Goal: Check status: Check status

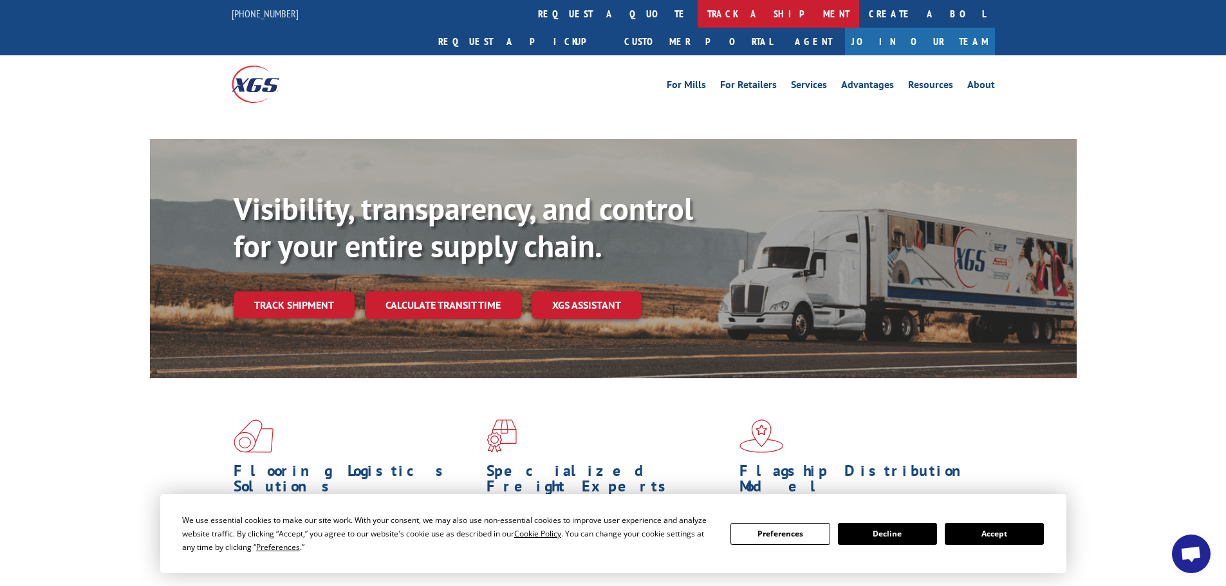
click at [698, 14] on link "track a shipment" at bounding box center [779, 14] width 162 height 28
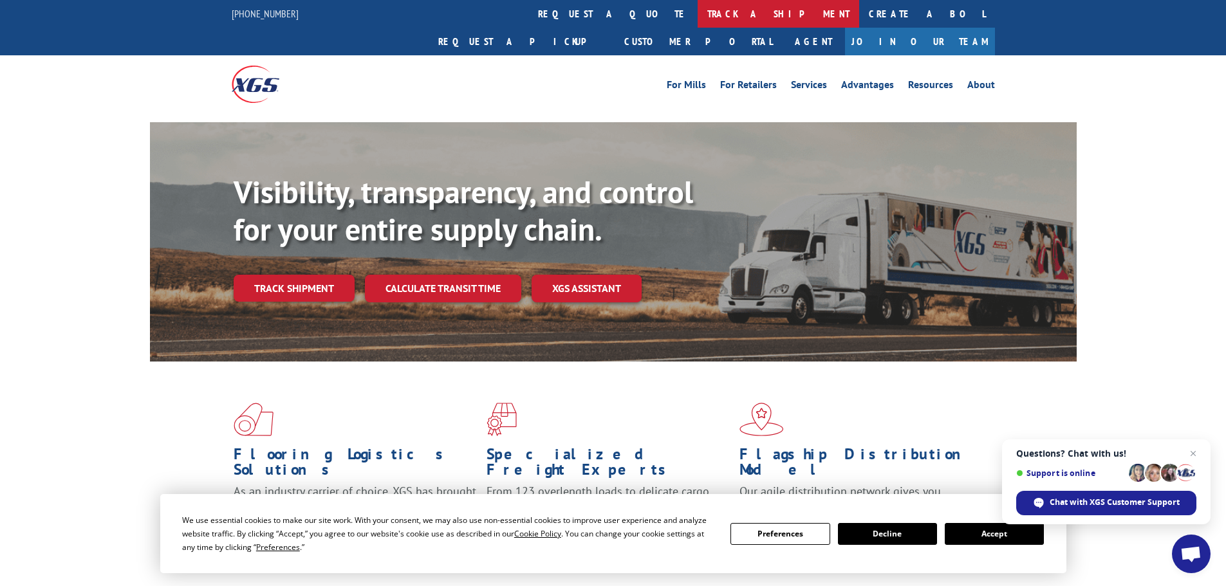
click at [698, 17] on link "track a shipment" at bounding box center [779, 14] width 162 height 28
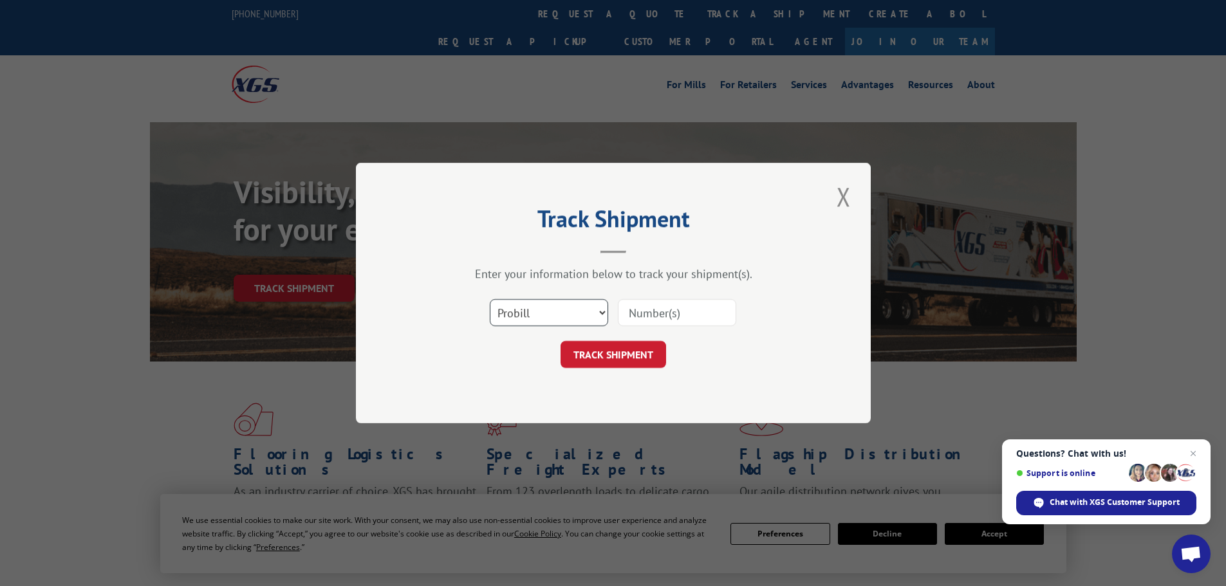
click at [537, 304] on select "Select category... Probill BOL PO" at bounding box center [549, 312] width 118 height 27
select select "bol"
click at [490, 299] on select "Select category... Probill BOL PO" at bounding box center [549, 312] width 118 height 27
click at [644, 317] on input at bounding box center [677, 312] width 118 height 27
paste input "5947708"
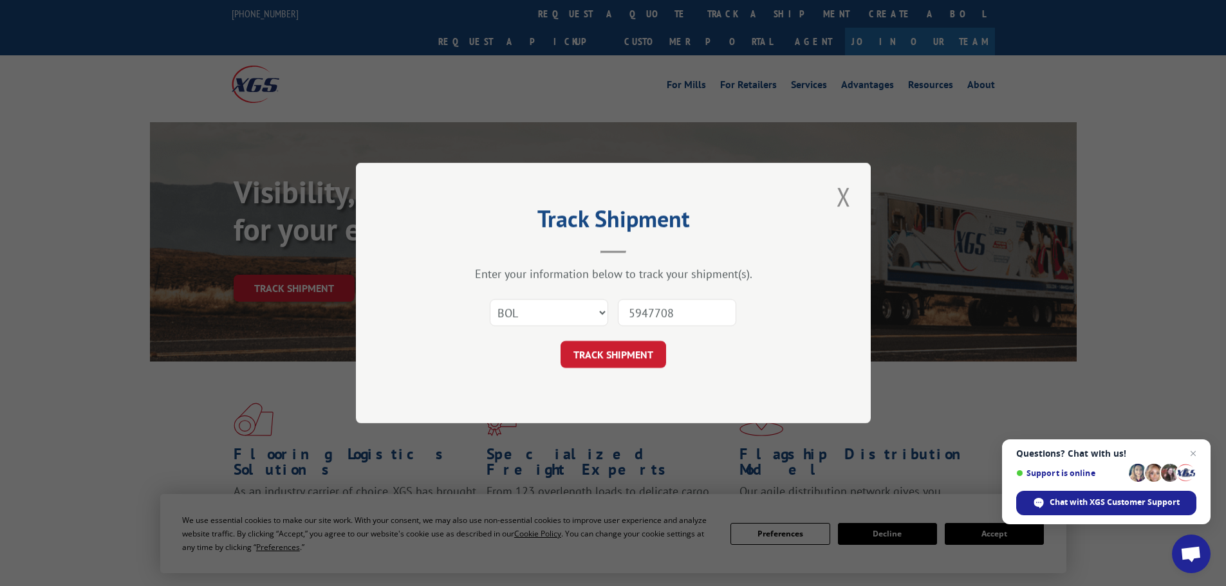
type input "5947708"
click at [561, 341] on button "TRACK SHIPMENT" at bounding box center [614, 354] width 106 height 27
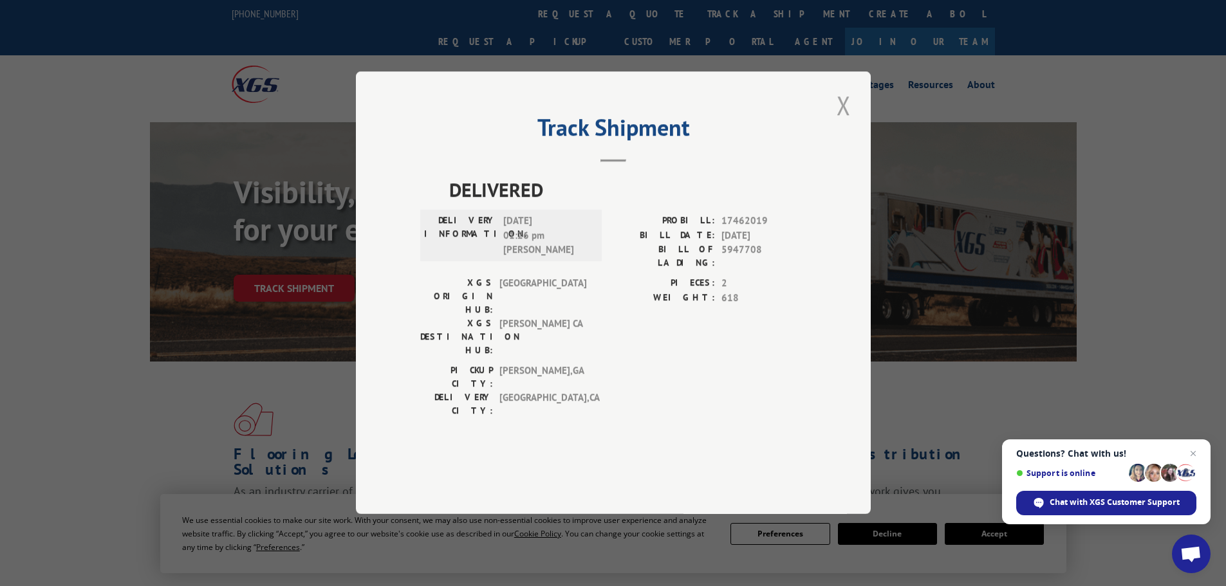
click at [851, 123] on button "Close modal" at bounding box center [844, 105] width 22 height 35
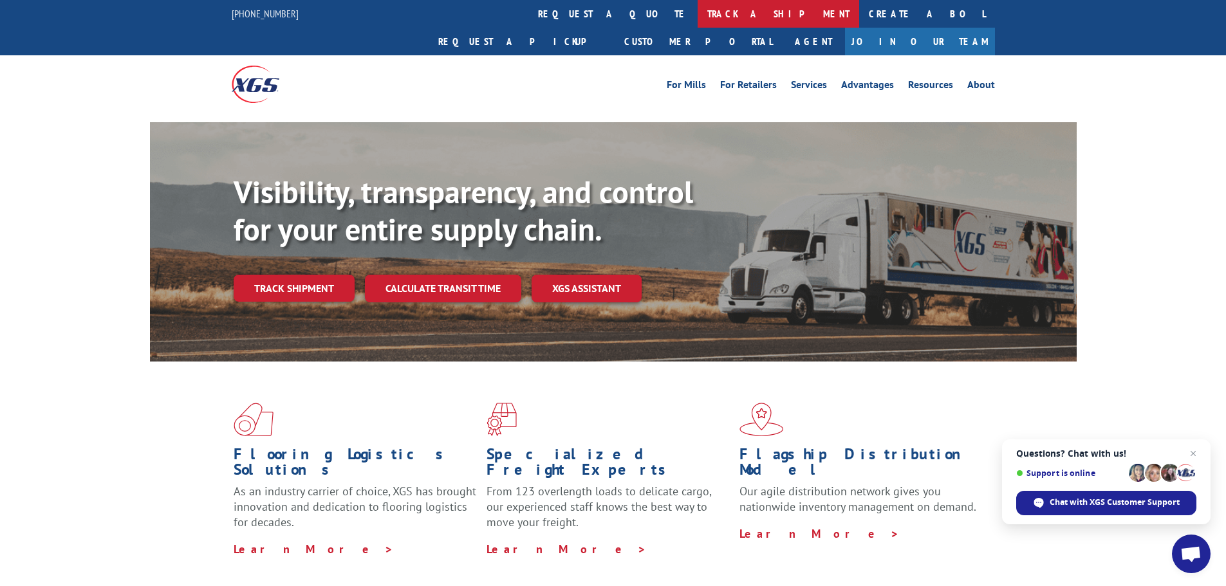
click at [698, 21] on link "track a shipment" at bounding box center [779, 14] width 162 height 28
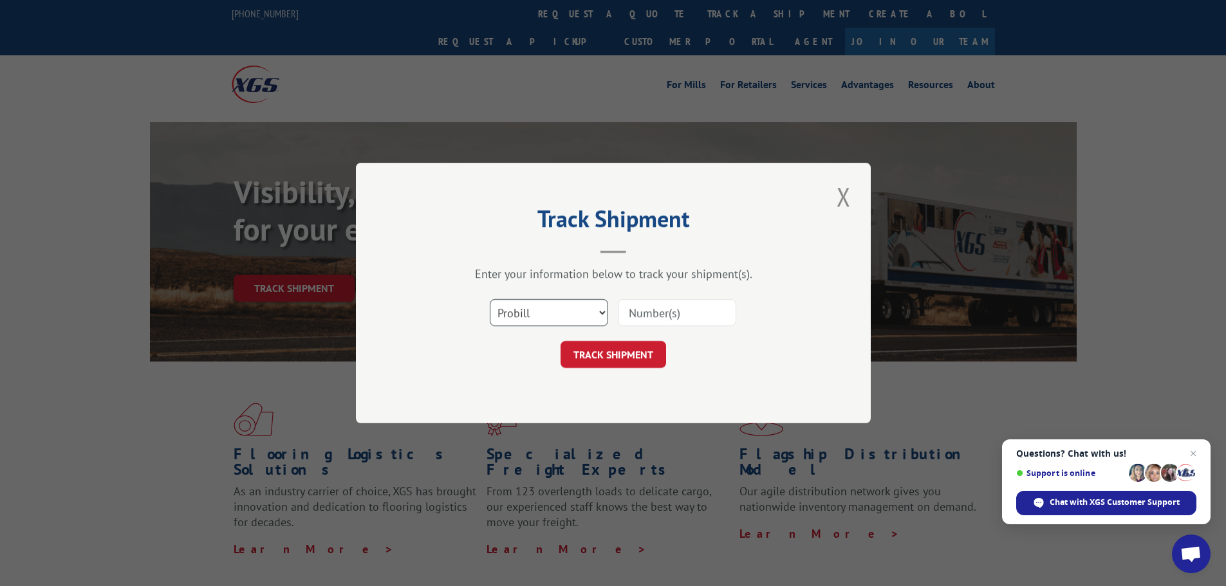
click at [556, 319] on select "Select category... Probill BOL PO" at bounding box center [549, 312] width 118 height 27
click at [490, 299] on select "Select category... Probill BOL PO" at bounding box center [549, 312] width 118 height 27
click at [698, 312] on input at bounding box center [677, 312] width 118 height 27
click at [583, 313] on select "Select category... Probill BOL PO" at bounding box center [549, 312] width 118 height 27
select select "bol"
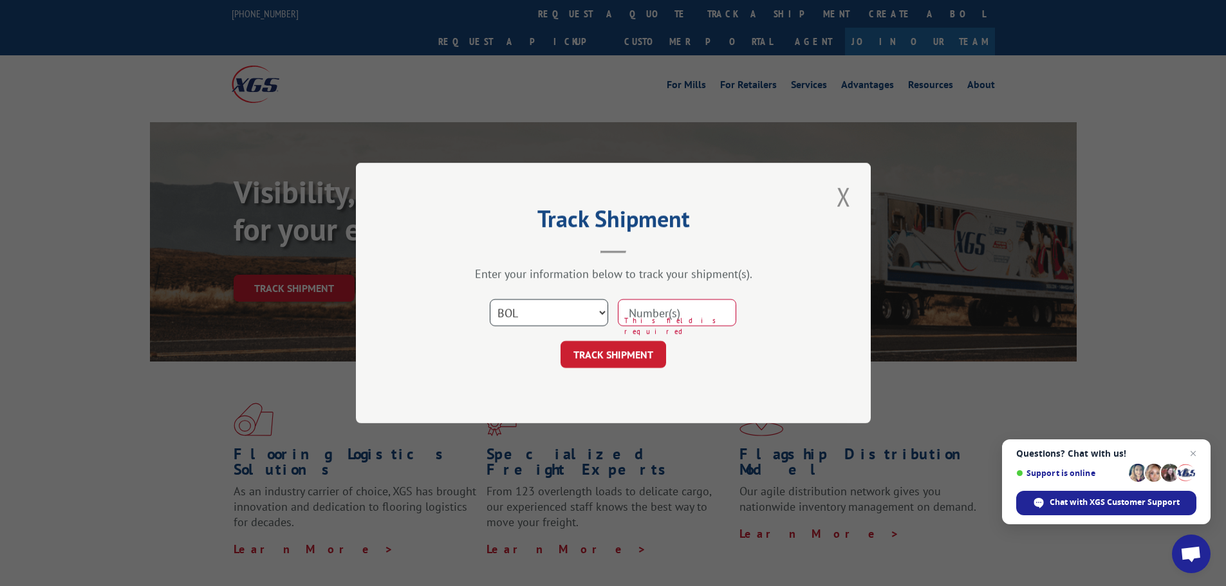
click at [490, 299] on select "Select category... Probill BOL PO" at bounding box center [549, 312] width 118 height 27
click at [680, 317] on input at bounding box center [677, 312] width 118 height 27
paste input "H5214-2143-1200"
type input "H5214-2143-1200"
click at [561, 341] on button "TRACK SHIPMENT" at bounding box center [614, 354] width 106 height 27
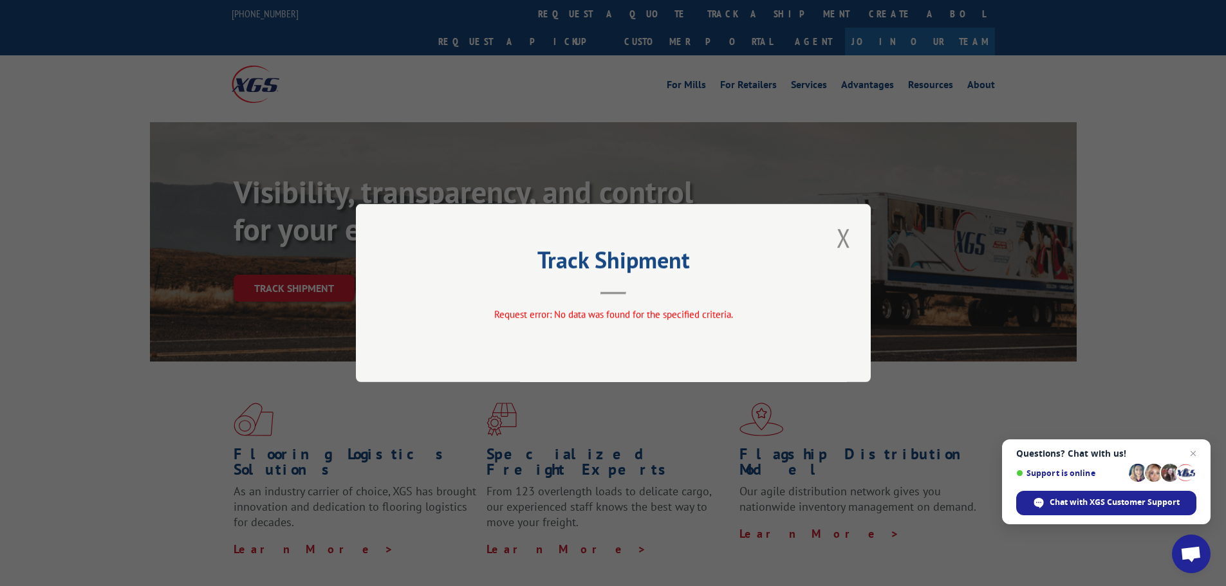
click at [819, 230] on div "Track Shipment Request error: No data was found for the specified criteria." at bounding box center [613, 293] width 515 height 178
click at [839, 238] on button "Close modal" at bounding box center [844, 237] width 22 height 35
